Goal: Task Accomplishment & Management: Complete application form

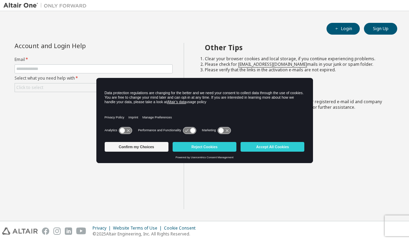
click at [283, 144] on button "Accept All Cookies" at bounding box center [273, 147] width 64 height 10
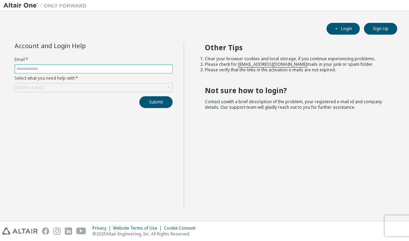
click at [102, 66] on input "text" at bounding box center [93, 69] width 155 height 6
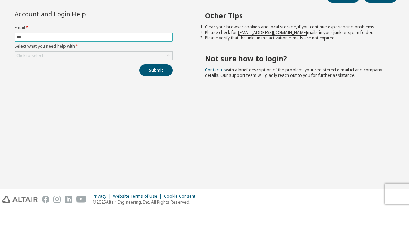
scroll to position [28, 0]
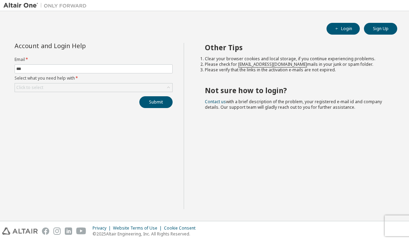
click at [319, 193] on div "Other Tips Clear your browser cookies and local storage, if you continue experi…" at bounding box center [295, 126] width 222 height 166
click at [31, 66] on input "***" at bounding box center [93, 69] width 155 height 6
type input "*"
type input "**********"
click at [23, 85] on div "Click to select" at bounding box center [29, 88] width 27 height 6
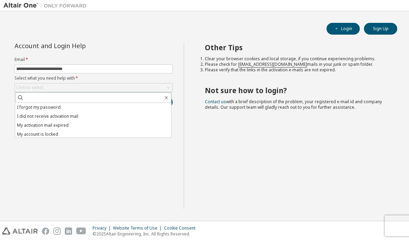
click at [26, 103] on li "I forgot my password" at bounding box center [93, 107] width 156 height 9
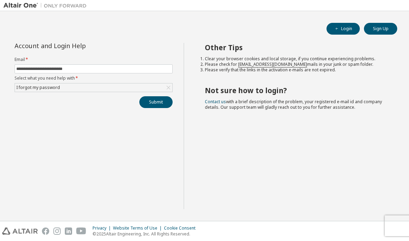
click at [149, 96] on button "Submit" at bounding box center [155, 102] width 33 height 12
click at [163, 96] on button "Submit" at bounding box center [155, 102] width 33 height 12
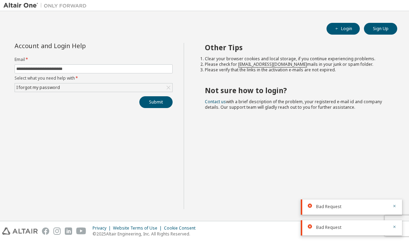
click at [158, 96] on button "Submit" at bounding box center [155, 102] width 33 height 12
click at [395, 185] on icon "button" at bounding box center [395, 185] width 4 height 4
click at [395, 204] on button "button" at bounding box center [395, 207] width 4 height 6
click at [394, 225] on icon "button" at bounding box center [395, 227] width 4 height 4
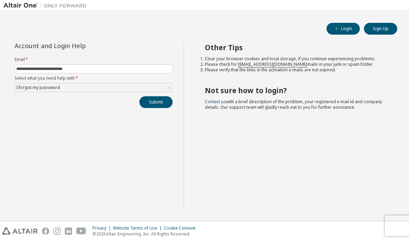
click at [162, 96] on button "Submit" at bounding box center [155, 102] width 33 height 12
click at [155, 84] on div "I forgot my password" at bounding box center [93, 88] width 157 height 8
click at [161, 96] on button "Submit" at bounding box center [155, 102] width 33 height 12
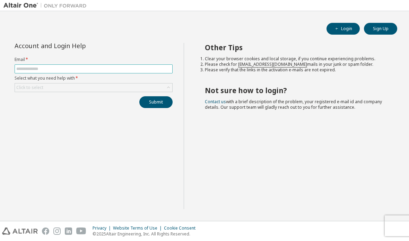
click at [25, 69] on input "text" at bounding box center [93, 69] width 155 height 6
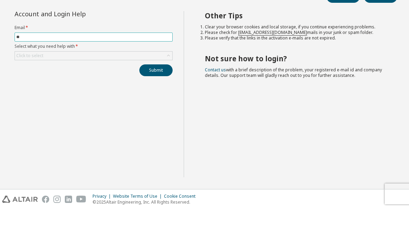
type input "**********"
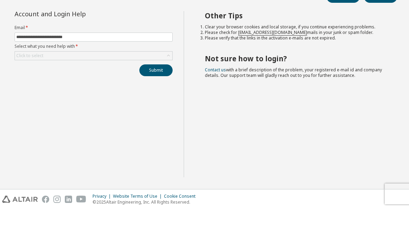
scroll to position [28, 0]
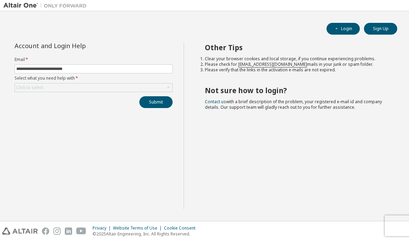
click at [27, 85] on div "Click to select" at bounding box center [29, 88] width 27 height 6
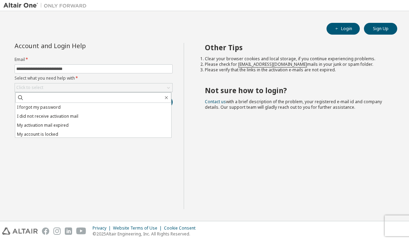
click at [27, 103] on li "I forgot my password" at bounding box center [93, 107] width 156 height 9
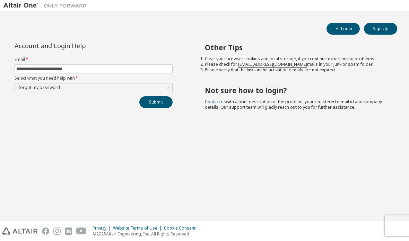
click at [149, 96] on button "Submit" at bounding box center [155, 102] width 33 height 12
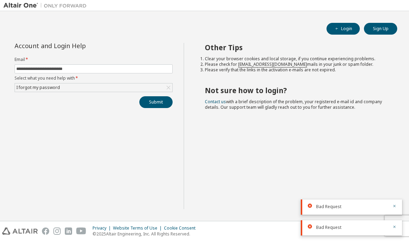
click at [154, 96] on button "Submit" at bounding box center [155, 102] width 33 height 12
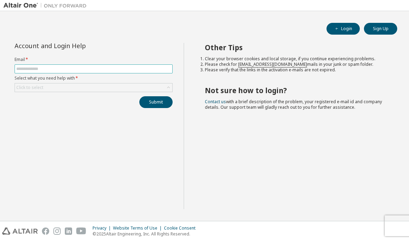
click at [26, 67] on input "text" at bounding box center [93, 69] width 155 height 6
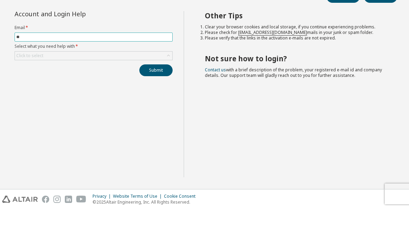
type input "**********"
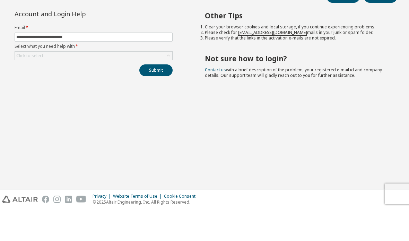
scroll to position [28, 0]
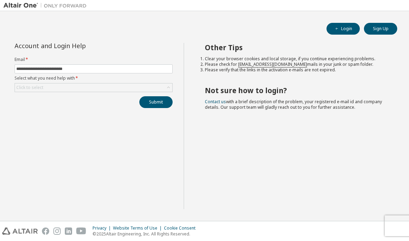
click at [28, 85] on div "Click to select" at bounding box center [29, 88] width 27 height 6
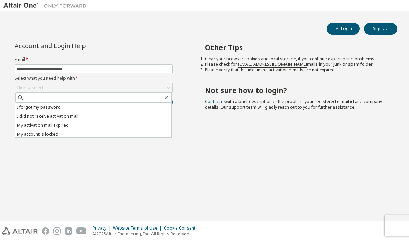
click at [29, 103] on li "I forgot my password" at bounding box center [93, 107] width 156 height 9
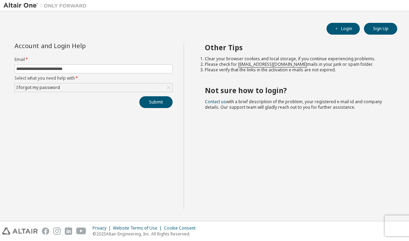
click at [151, 96] on button "Submit" at bounding box center [155, 102] width 33 height 12
click at [154, 96] on button "Submit" at bounding box center [155, 102] width 33 height 12
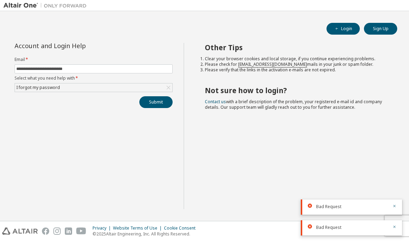
click at [155, 96] on button "Submit" at bounding box center [155, 102] width 33 height 12
click at [149, 96] on button "Submit" at bounding box center [155, 102] width 33 height 12
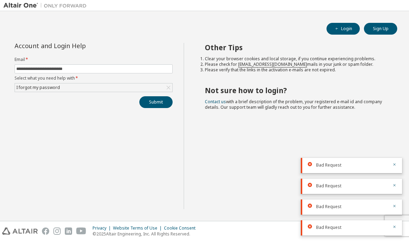
click at [148, 96] on button "Submit" at bounding box center [155, 102] width 33 height 12
click at [155, 96] on button "Submit" at bounding box center [155, 102] width 33 height 12
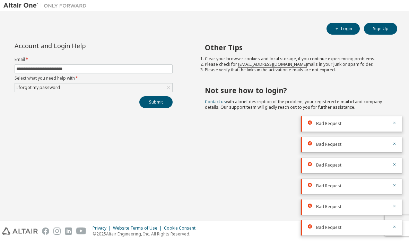
click at [153, 96] on button "Submit" at bounding box center [155, 102] width 33 height 12
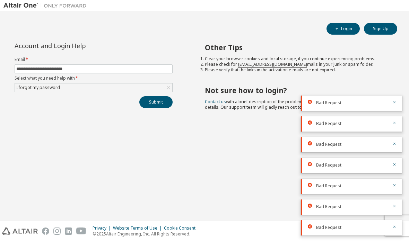
click at [151, 96] on button "Submit" at bounding box center [155, 102] width 33 height 12
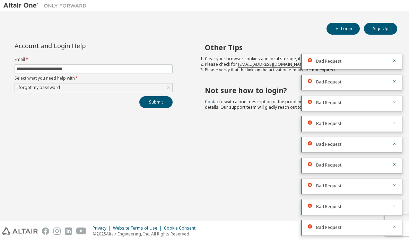
click at [153, 96] on button "Submit" at bounding box center [155, 102] width 33 height 12
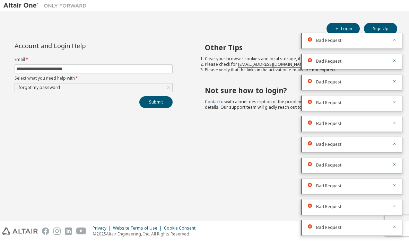
click at [154, 96] on button "Submit" at bounding box center [155, 102] width 33 height 12
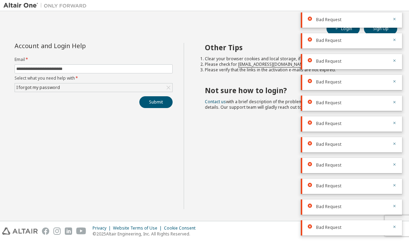
click at [395, 19] on icon "button" at bounding box center [395, 19] width 4 height 4
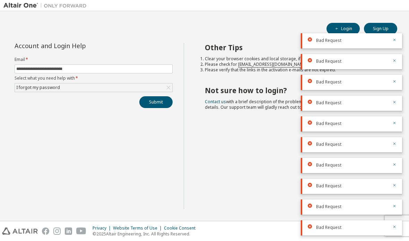
click at [396, 41] on icon "button" at bounding box center [395, 40] width 4 height 4
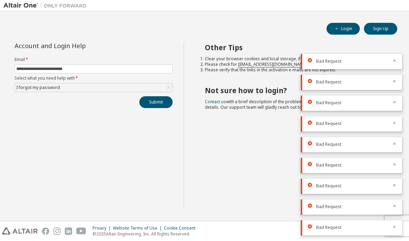
click at [396, 60] on icon "button" at bounding box center [395, 61] width 4 height 4
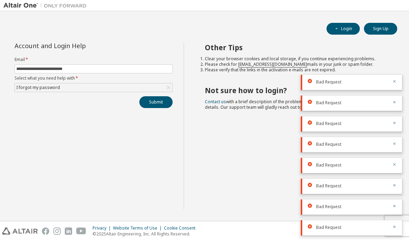
click at [396, 84] on button "button" at bounding box center [395, 82] width 4 height 6
click at [395, 107] on div "Bad Request" at bounding box center [351, 103] width 101 height 15
click at [395, 125] on icon "button" at bounding box center [395, 123] width 4 height 4
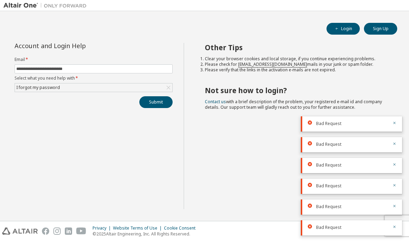
click at [396, 146] on button "button" at bounding box center [395, 144] width 4 height 6
click at [395, 108] on div "Other Tips Clear your browser cookies and local storage, if you continue experi…" at bounding box center [295, 126] width 222 height 166
click at [394, 149] on div "Bad Request" at bounding box center [351, 144] width 101 height 15
click at [398, 164] on div "Bad Request" at bounding box center [351, 165] width 101 height 15
click at [395, 145] on icon "button" at bounding box center [395, 144] width 4 height 4
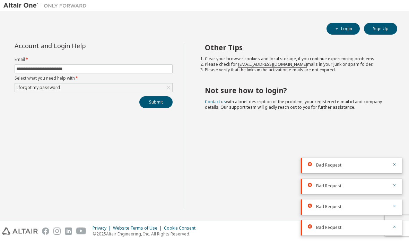
click at [395, 165] on icon "button" at bounding box center [395, 165] width 4 height 4
click at [396, 186] on icon "button" at bounding box center [395, 185] width 4 height 4
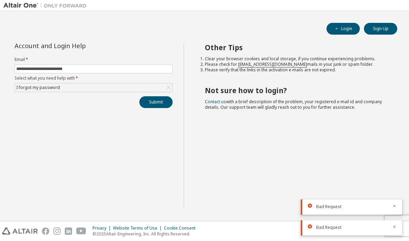
click at [408, 212] on div "**********" at bounding box center [204, 116] width 409 height 210
click at [396, 228] on icon "button" at bounding box center [395, 227] width 4 height 4
click at [395, 225] on icon "button" at bounding box center [395, 227] width 4 height 4
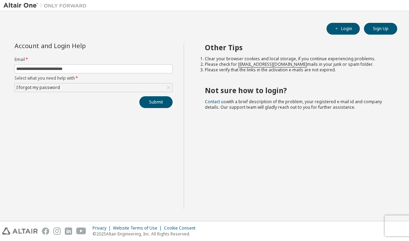
click at [53, 84] on div "I forgot my password" at bounding box center [38, 88] width 46 height 8
click at [153, 96] on button "Submit" at bounding box center [155, 102] width 33 height 12
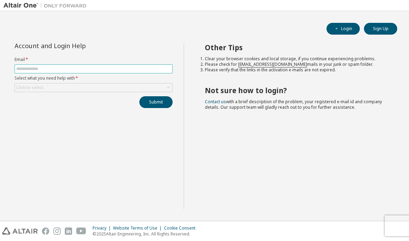
click at [28, 69] on input "text" at bounding box center [93, 69] width 155 height 6
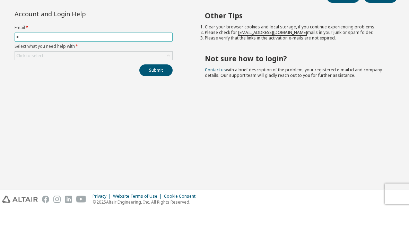
type input "**********"
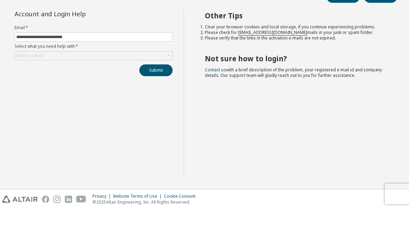
scroll to position [28, 0]
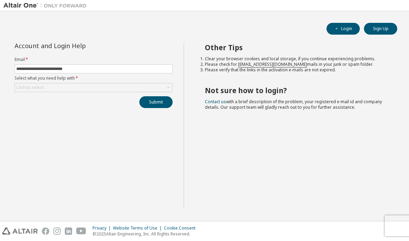
click at [29, 85] on div "Click to select" at bounding box center [29, 88] width 27 height 6
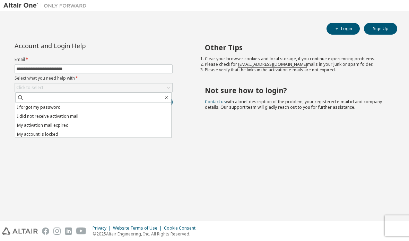
click at [33, 103] on li "I forgot my password" at bounding box center [93, 107] width 156 height 9
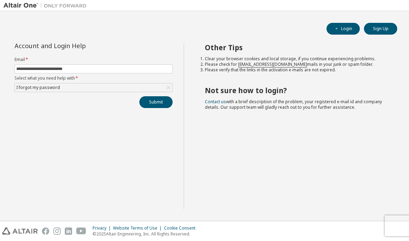
click at [150, 96] on button "Submit" at bounding box center [155, 102] width 33 height 12
click at [151, 96] on button "Submit" at bounding box center [155, 102] width 33 height 12
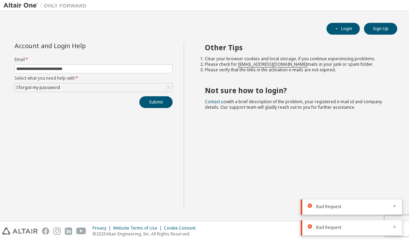
click at [154, 96] on button "Submit" at bounding box center [155, 102] width 33 height 12
click at [153, 96] on button "Submit" at bounding box center [155, 102] width 33 height 12
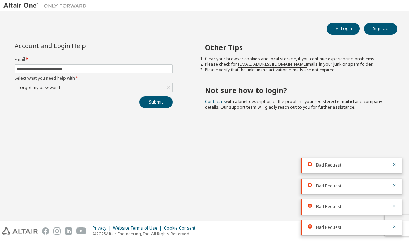
click at [153, 96] on button "Submit" at bounding box center [155, 102] width 33 height 12
click at [151, 96] on button "Submit" at bounding box center [155, 102] width 33 height 12
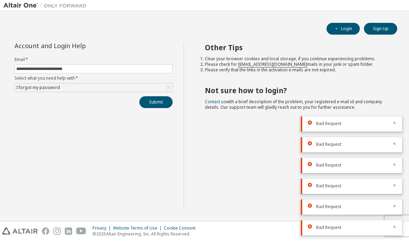
click at [150, 96] on button "Submit" at bounding box center [155, 102] width 33 height 12
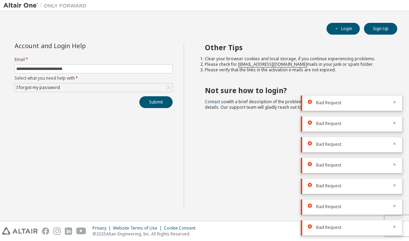
click at [152, 96] on button "Submit" at bounding box center [155, 102] width 33 height 12
click at [153, 96] on button "Submit" at bounding box center [155, 102] width 33 height 12
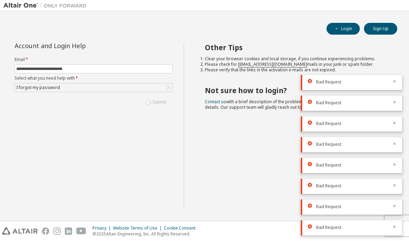
click at [153, 96] on div "Submit" at bounding box center [94, 102] width 158 height 12
click at [151, 96] on button "Submit" at bounding box center [155, 102] width 33 height 12
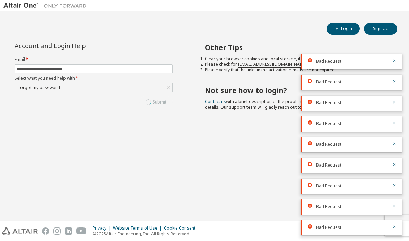
click at [150, 96] on div "Submit" at bounding box center [94, 102] width 158 height 12
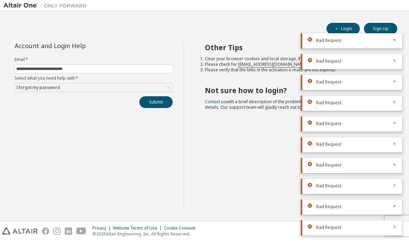
click at [152, 96] on button "Submit" at bounding box center [155, 102] width 33 height 12
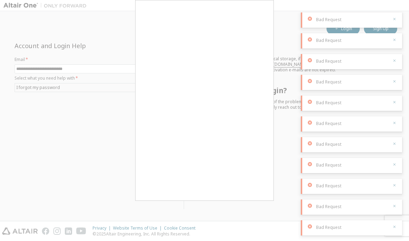
click at [153, 96] on div "Submit" at bounding box center [94, 102] width 158 height 12
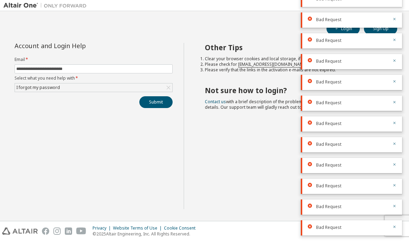
click at [157, 96] on button "Submit" at bounding box center [155, 102] width 33 height 12
click at [153, 96] on button "Submit" at bounding box center [155, 102] width 33 height 12
click at [152, 96] on button "Submit" at bounding box center [155, 102] width 33 height 12
click at [152, 96] on div "Submit" at bounding box center [94, 102] width 158 height 12
click at [153, 96] on button "Submit" at bounding box center [155, 102] width 33 height 12
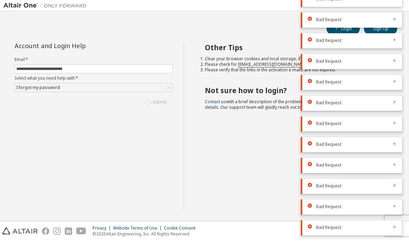
click at [153, 96] on div "Submit" at bounding box center [94, 102] width 158 height 12
click at [154, 96] on button "Submit" at bounding box center [155, 102] width 33 height 12
click at [154, 96] on div "Submit" at bounding box center [94, 102] width 158 height 12
click at [155, 96] on button "Submit" at bounding box center [155, 102] width 33 height 12
click at [155, 96] on div "Submit" at bounding box center [94, 102] width 158 height 12
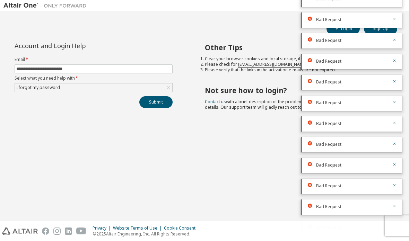
click at [157, 96] on button "Submit" at bounding box center [155, 102] width 33 height 12
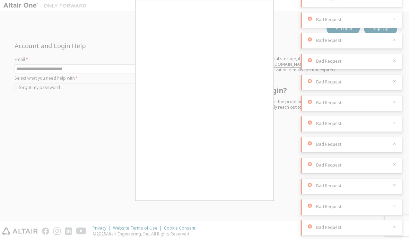
click at [157, 96] on div "Submit" at bounding box center [94, 102] width 158 height 12
click at [156, 96] on div "Submit" at bounding box center [94, 102] width 158 height 12
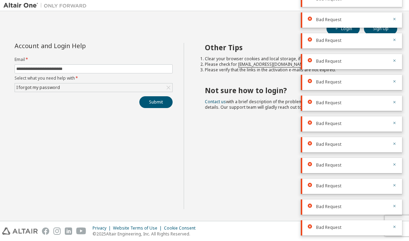
click at [152, 96] on button "Submit" at bounding box center [155, 102] width 33 height 12
click at [275, 167] on div "Other Tips Clear your browser cookies and local storage, if you continue experi…" at bounding box center [295, 126] width 222 height 166
click at [394, 18] on icon "button" at bounding box center [395, 19] width 4 height 4
click at [397, 37] on div "Bad Request" at bounding box center [351, 40] width 101 height 15
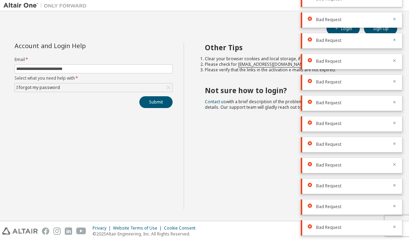
click at [395, 38] on icon "button" at bounding box center [395, 40] width 4 height 4
click at [397, 49] on div "Bad Request" at bounding box center [351, 56] width 101 height 15
click at [396, 53] on button "button" at bounding box center [395, 56] width 4 height 6
click at [398, 49] on div "Bad Request" at bounding box center [351, 56] width 101 height 15
click at [396, 41] on icon "button" at bounding box center [395, 40] width 4 height 4
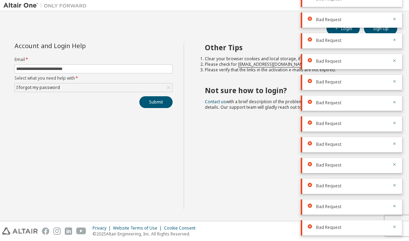
click at [400, 49] on div "Bad Request" at bounding box center [351, 56] width 101 height 15
click at [401, 49] on div "Bad Request" at bounding box center [351, 56] width 101 height 15
click at [401, 47] on div "Bad Request" at bounding box center [351, 40] width 101 height 15
click at [400, 47] on div "Bad Request" at bounding box center [351, 40] width 101 height 15
click at [396, 41] on icon "button" at bounding box center [395, 40] width 4 height 4
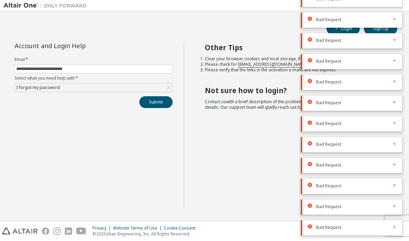
click at [398, 49] on div "Bad Request" at bounding box center [351, 56] width 101 height 15
click at [396, 39] on icon "button" at bounding box center [395, 40] width 4 height 4
click at [398, 49] on div "Bad Request" at bounding box center [351, 56] width 101 height 15
click at [396, 53] on button "button" at bounding box center [395, 56] width 4 height 6
click at [399, 41] on div "Bad Request" at bounding box center [351, 40] width 101 height 15
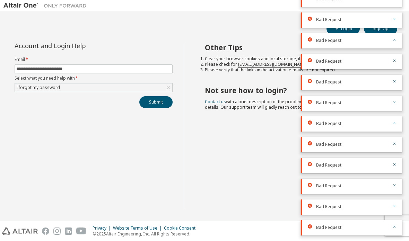
click at [401, 39] on div "Bad Request" at bounding box center [351, 40] width 101 height 15
click at [400, 37] on div "Bad Request" at bounding box center [351, 40] width 101 height 15
click at [401, 37] on div "Bad Request" at bounding box center [351, 40] width 101 height 15
click at [401, 36] on div "Bad Request" at bounding box center [351, 40] width 101 height 15
click at [401, 40] on div "Bad Request" at bounding box center [351, 40] width 101 height 15
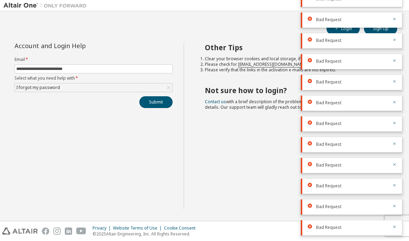
click at [401, 40] on div "Bad Request" at bounding box center [351, 40] width 101 height 15
click at [396, 18] on icon "button" at bounding box center [395, 19] width 4 height 4
click at [396, 40] on icon "button" at bounding box center [395, 40] width 4 height 4
click at [396, 61] on icon "button" at bounding box center [395, 61] width 4 height 4
click at [397, 58] on div "Bad Request" at bounding box center [351, 61] width 101 height 15
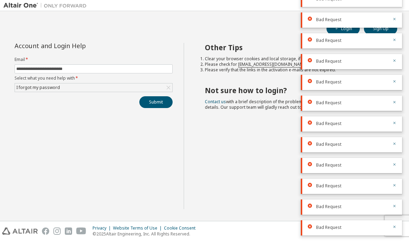
click at [396, 60] on icon "button" at bounding box center [395, 61] width 4 height 4
click at [396, 74] on icon "button" at bounding box center [395, 76] width 4 height 4
click at [399, 61] on div "Bad Request" at bounding box center [351, 61] width 101 height 15
click at [399, 58] on div "Bad Request" at bounding box center [351, 61] width 101 height 15
click at [400, 54] on div "Bad Request" at bounding box center [351, 61] width 101 height 15
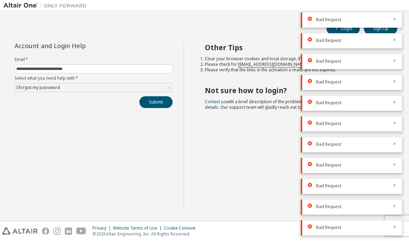
click at [400, 54] on div "Bad Request" at bounding box center [351, 61] width 101 height 15
click at [397, 38] on div "Bad Request" at bounding box center [351, 40] width 101 height 15
click at [398, 58] on div "Bad Request" at bounding box center [351, 61] width 101 height 15
click at [394, 43] on button "button" at bounding box center [395, 40] width 4 height 6
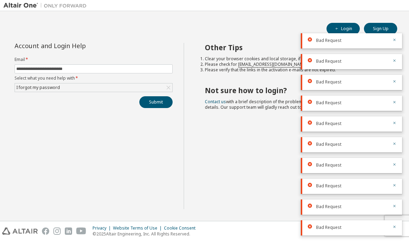
click at [395, 38] on icon "button" at bounding box center [395, 40] width 4 height 4
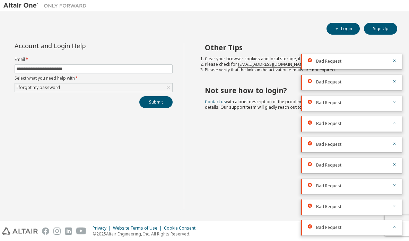
click at [382, 23] on button "Sign Up" at bounding box center [380, 29] width 33 height 12
click at [339, 26] on span "button" at bounding box center [337, 29] width 6 height 6
